Goal: Task Accomplishment & Management: Use online tool/utility

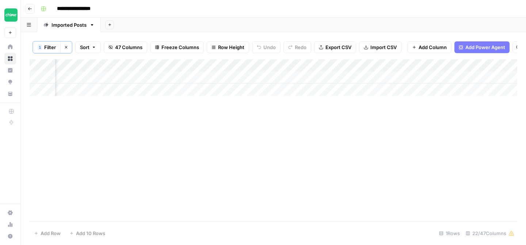
scroll to position [0, 656]
click at [356, 76] on div "Add Column" at bounding box center [274, 77] width 488 height 37
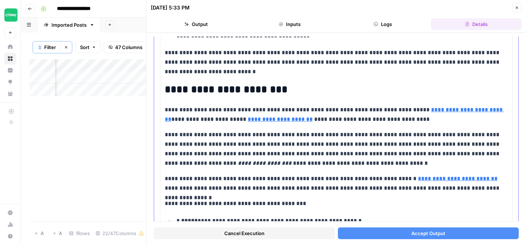
scroll to position [231, 0]
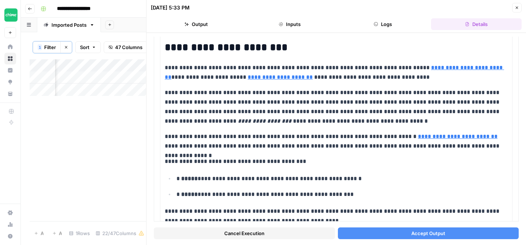
click at [399, 234] on button "Accept Output" at bounding box center [428, 233] width 181 height 12
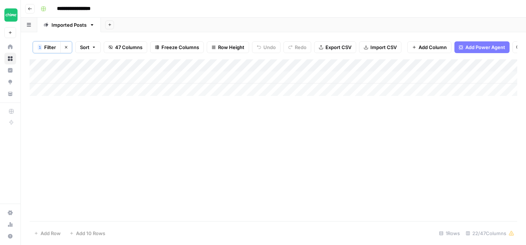
click at [313, 65] on div "Add Column" at bounding box center [274, 77] width 488 height 37
click at [306, 65] on div at bounding box center [286, 66] width 66 height 15
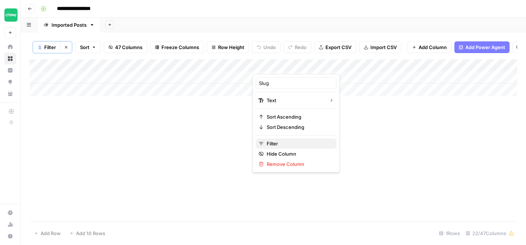
click at [274, 146] on span "Filter" at bounding box center [299, 143] width 64 height 7
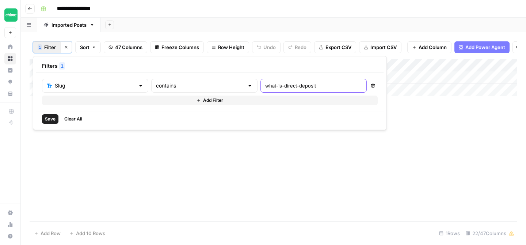
click at [265, 87] on input "what-is-direct-deposit" at bounding box center [313, 85] width 97 height 7
type input "how-to-get-a-loan"
click at [51, 121] on span "Save" at bounding box center [50, 119] width 11 height 7
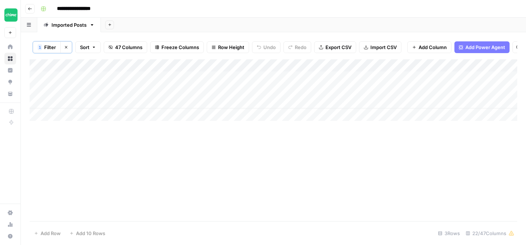
click at [288, 76] on div "Add Column" at bounding box center [274, 89] width 488 height 61
click at [282, 77] on div "Add Column" at bounding box center [274, 89] width 488 height 61
click at [280, 100] on div "Add Column" at bounding box center [274, 89] width 488 height 61
click at [275, 101] on div "Add Column" at bounding box center [274, 89] width 488 height 61
click at [277, 121] on div "Add Column" at bounding box center [274, 140] width 488 height 162
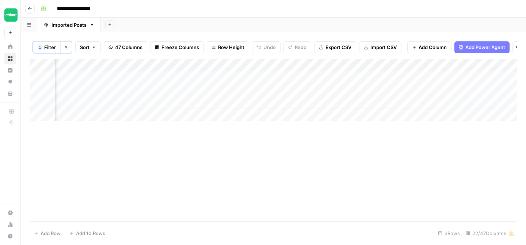
scroll to position [0, 99]
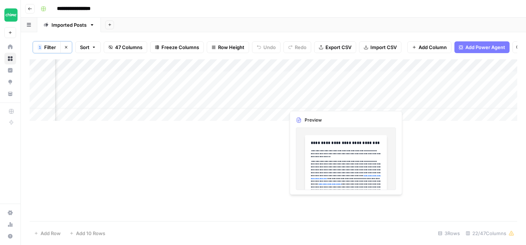
click at [316, 102] on div "Add Column" at bounding box center [274, 89] width 488 height 61
click at [307, 102] on div "Add Column" at bounding box center [274, 89] width 488 height 61
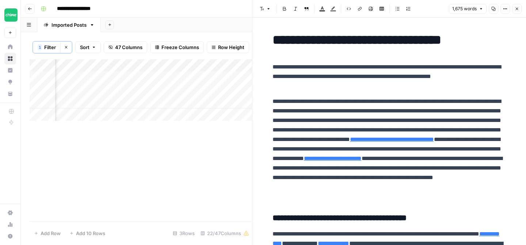
click at [518, 7] on icon "button" at bounding box center [517, 9] width 4 height 4
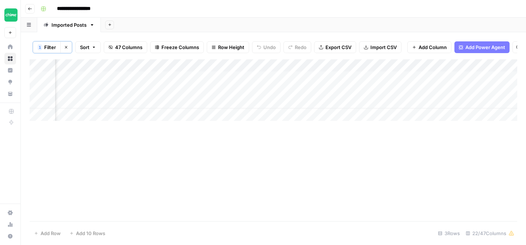
click at [181, 102] on div "Add Column" at bounding box center [274, 89] width 488 height 61
click at [173, 102] on div "Add Column" at bounding box center [274, 89] width 488 height 61
click at [188, 75] on div "Add Column" at bounding box center [274, 89] width 488 height 61
click at [193, 76] on div "Add Column" at bounding box center [274, 89] width 488 height 61
click at [234, 154] on div "Add Column" at bounding box center [274, 140] width 488 height 162
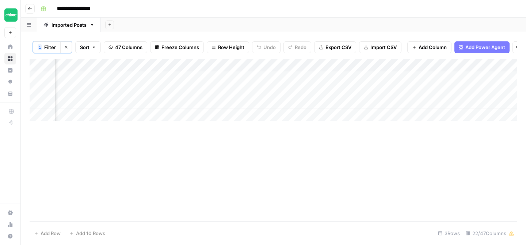
scroll to position [0, 368]
click at [311, 78] on div "Add Column" at bounding box center [274, 89] width 488 height 61
click at [259, 78] on div "Add Column" at bounding box center [274, 89] width 488 height 61
click at [265, 77] on div "Add Column" at bounding box center [274, 89] width 488 height 61
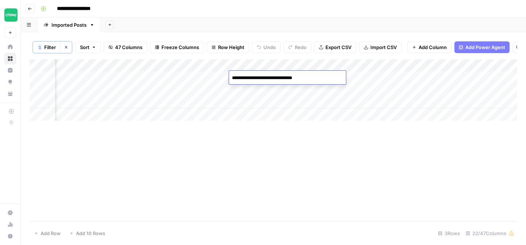
click at [328, 144] on div "Add Column" at bounding box center [274, 140] width 488 height 162
click at [258, 76] on div "Add Column" at bounding box center [274, 89] width 488 height 61
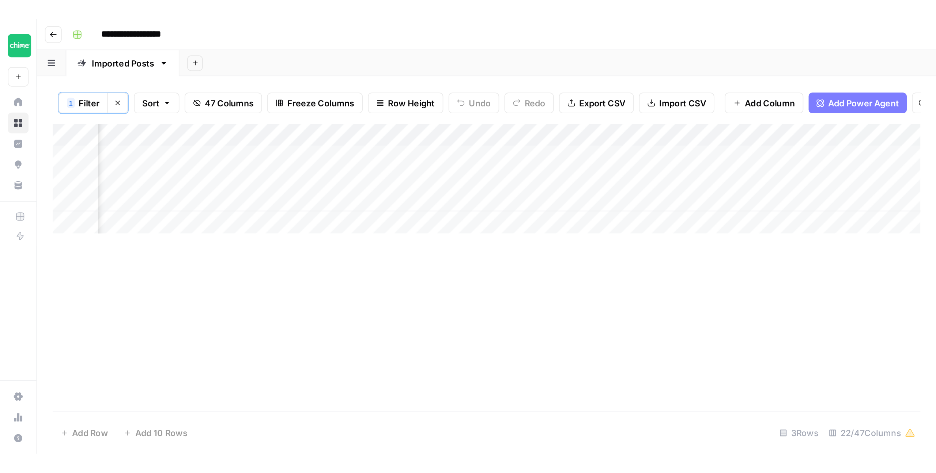
scroll to position [0, 656]
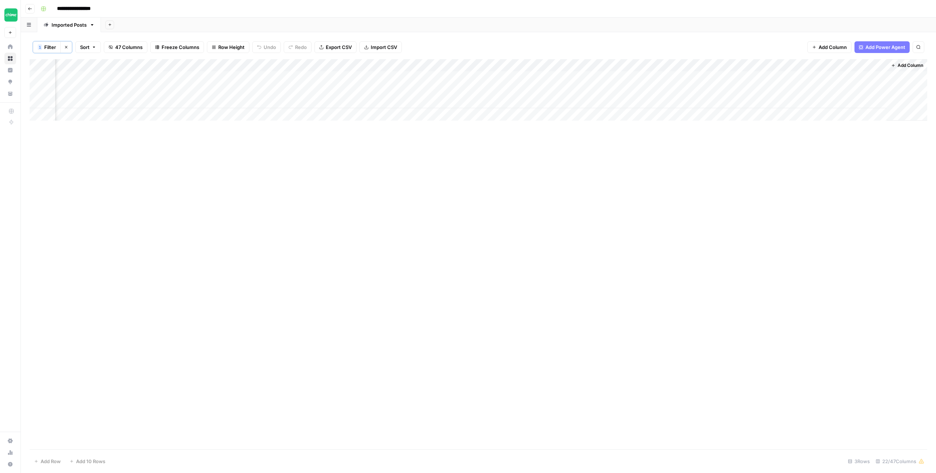
click at [508, 167] on div "Add Column" at bounding box center [479, 254] width 898 height 390
click at [354, 76] on div "Add Column" at bounding box center [479, 89] width 898 height 61
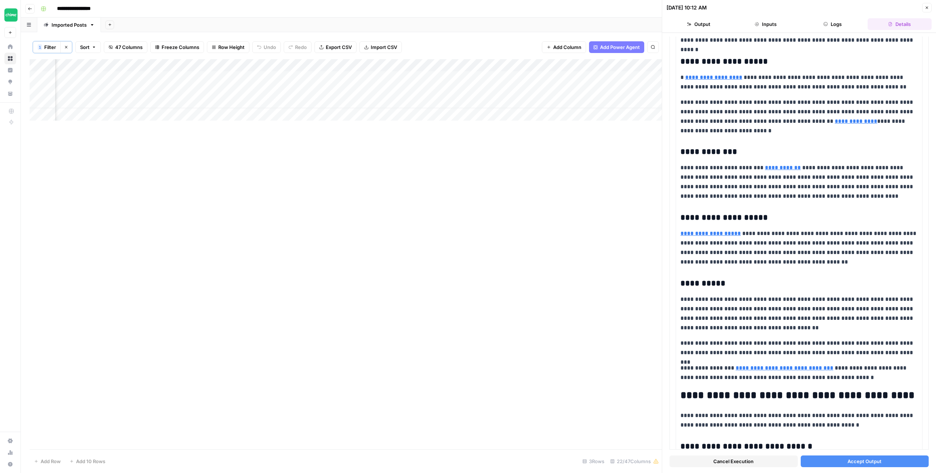
scroll to position [636, 0]
click at [526, 244] on span "Accept Output" at bounding box center [864, 461] width 34 height 7
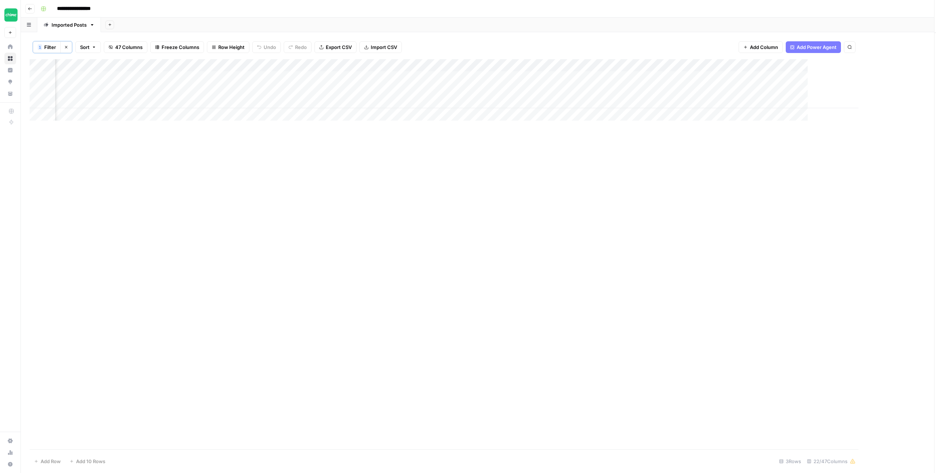
scroll to position [0, 647]
